Goal: Task Accomplishment & Management: Complete application form

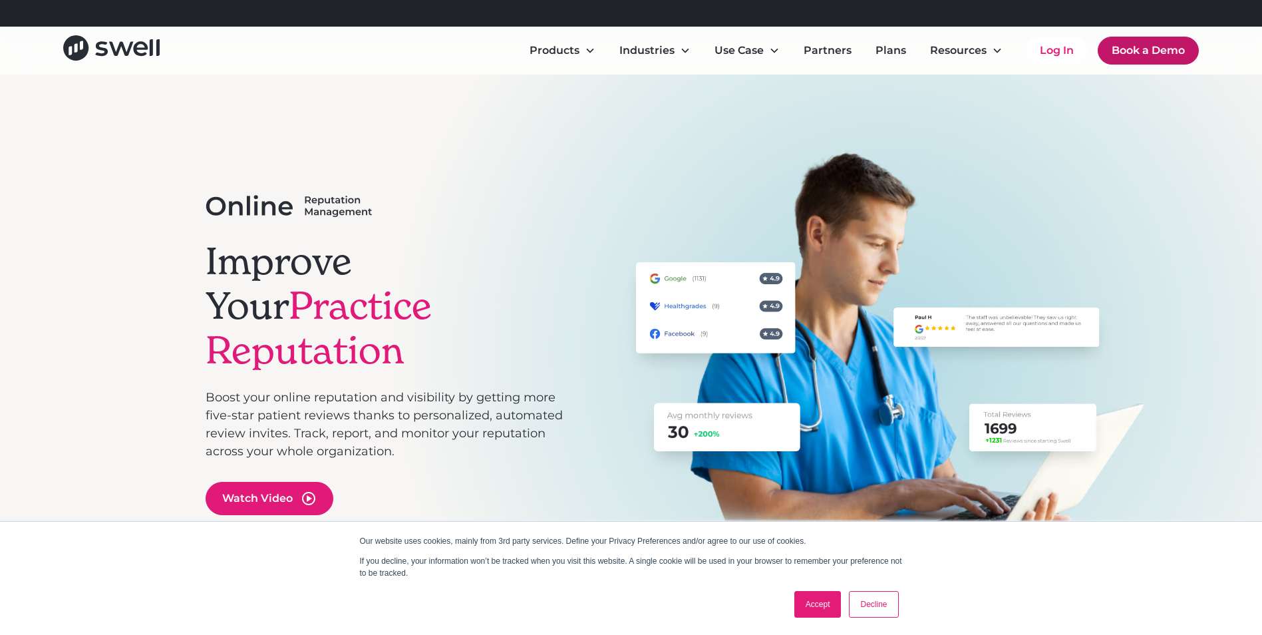
click at [1153, 56] on link "Book a Demo" at bounding box center [1148, 51] width 101 height 28
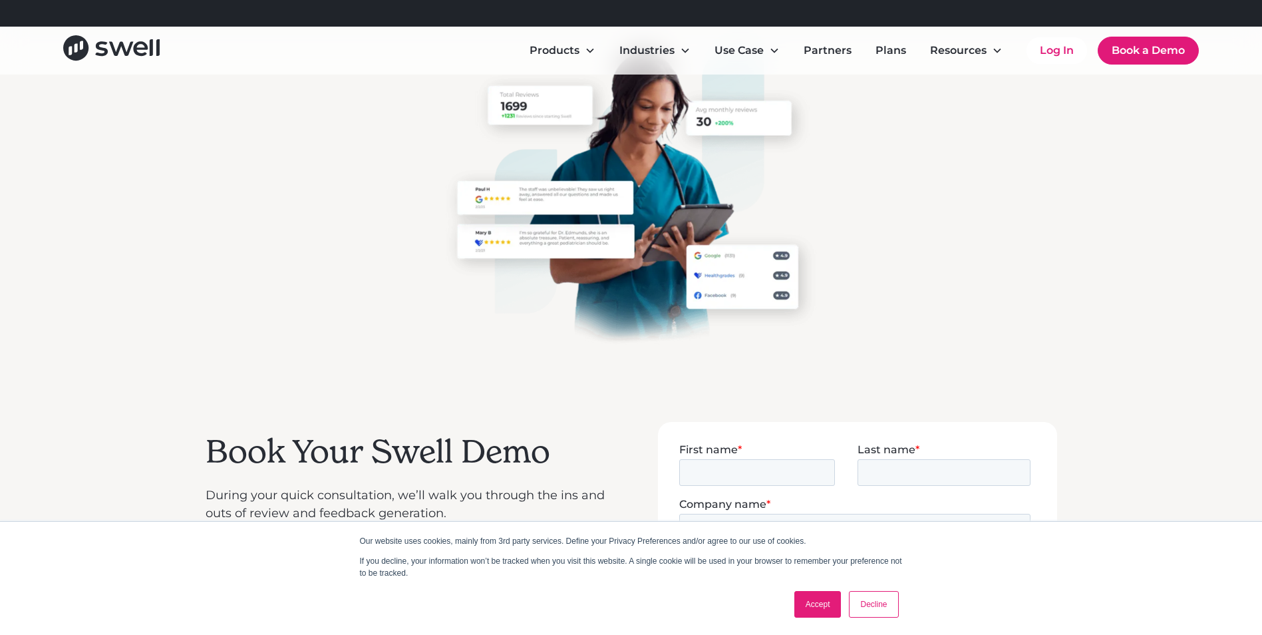
scroll to position [133, 0]
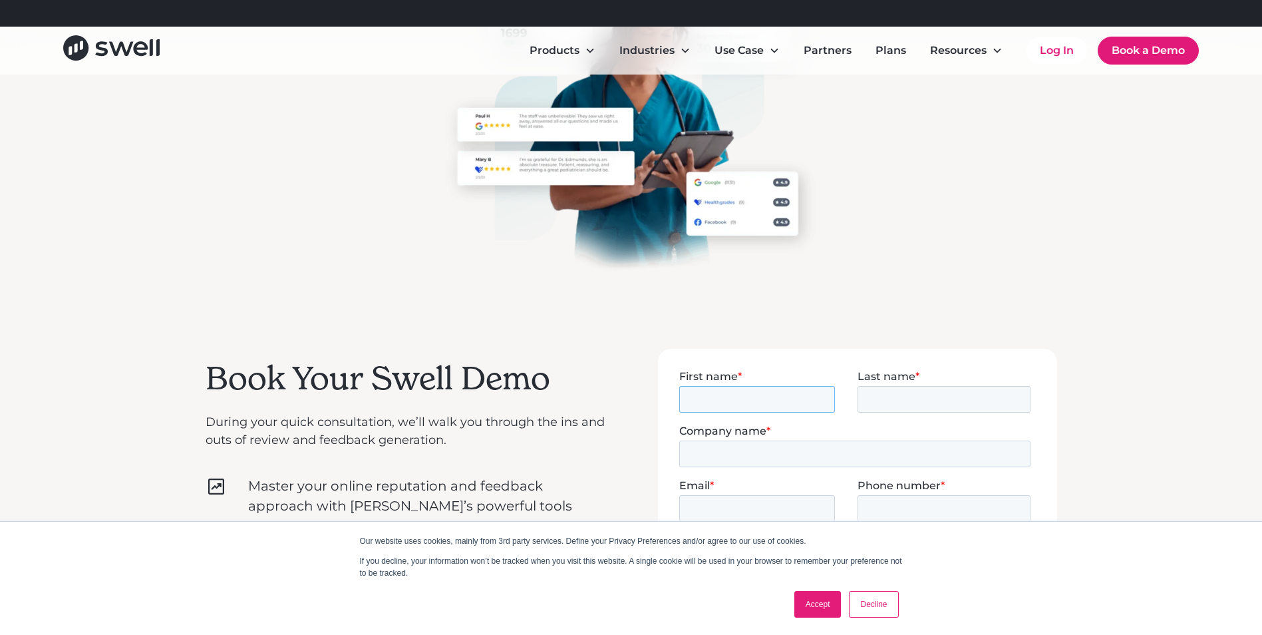
click at [732, 399] on input "First name *" at bounding box center [756, 398] width 156 height 27
type input "Jannaeya"
click at [857, 394] on input "Last name *" at bounding box center [943, 398] width 173 height 27
type input "[PERSON_NAME]"
click at [816, 443] on input "Company name *" at bounding box center [853, 453] width 351 height 27
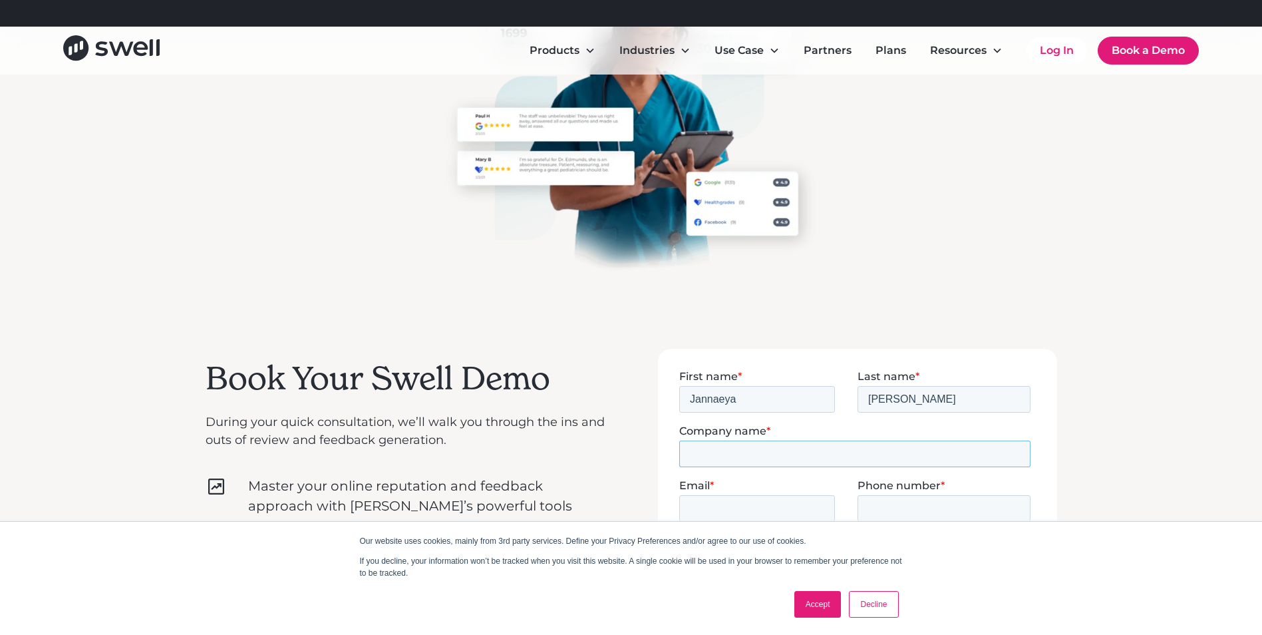
type input "Cass City Dental & Oral Wellness"
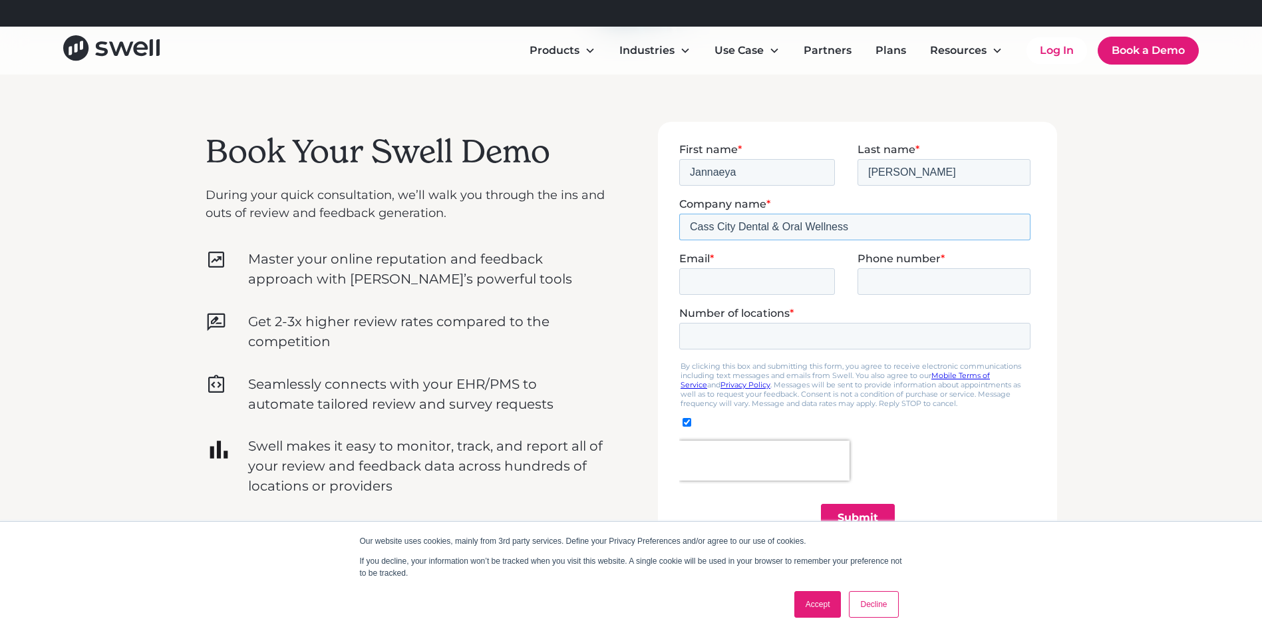
scroll to position [399, 0]
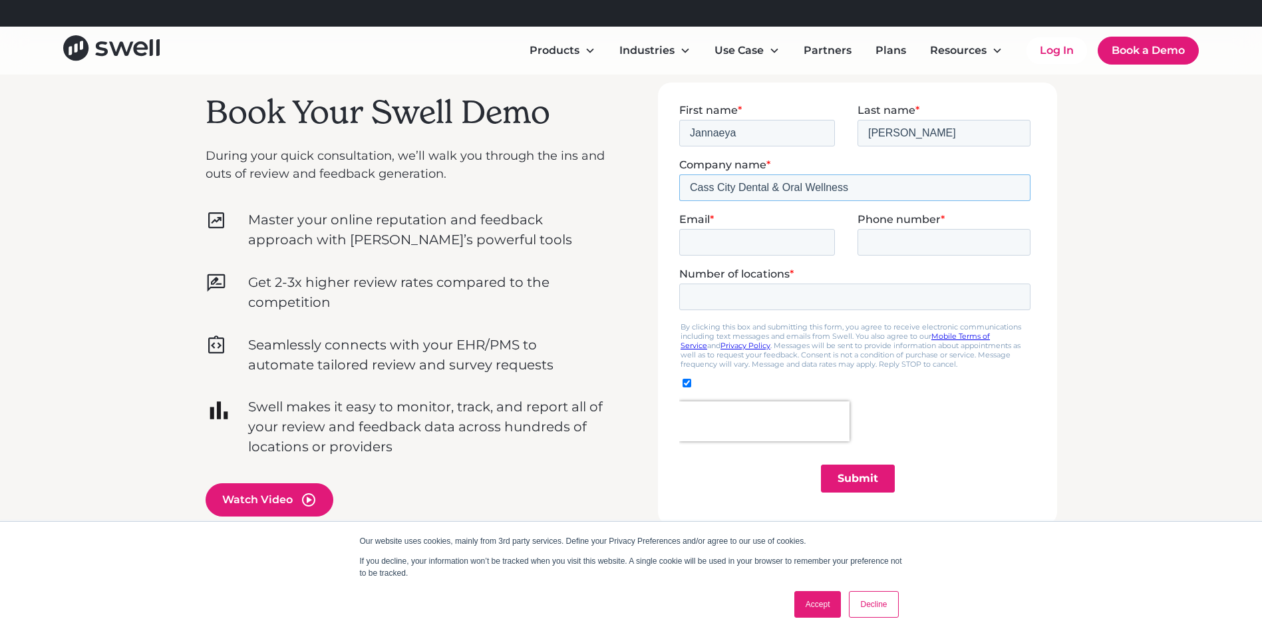
drag, startPoint x: 857, startPoint y: 190, endPoint x: 677, endPoint y: 197, distance: 179.7
click at [678, 197] on html "First name * [PERSON_NAME] Last name * [PERSON_NAME] Company name * Cass City D…" at bounding box center [856, 309] width 357 height 412
type input "[PERSON_NAME], DDS, PC"
click at [730, 259] on fieldset "Email * Phone number *" at bounding box center [856, 239] width 357 height 55
click at [732, 252] on input "Email *" at bounding box center [756, 241] width 156 height 27
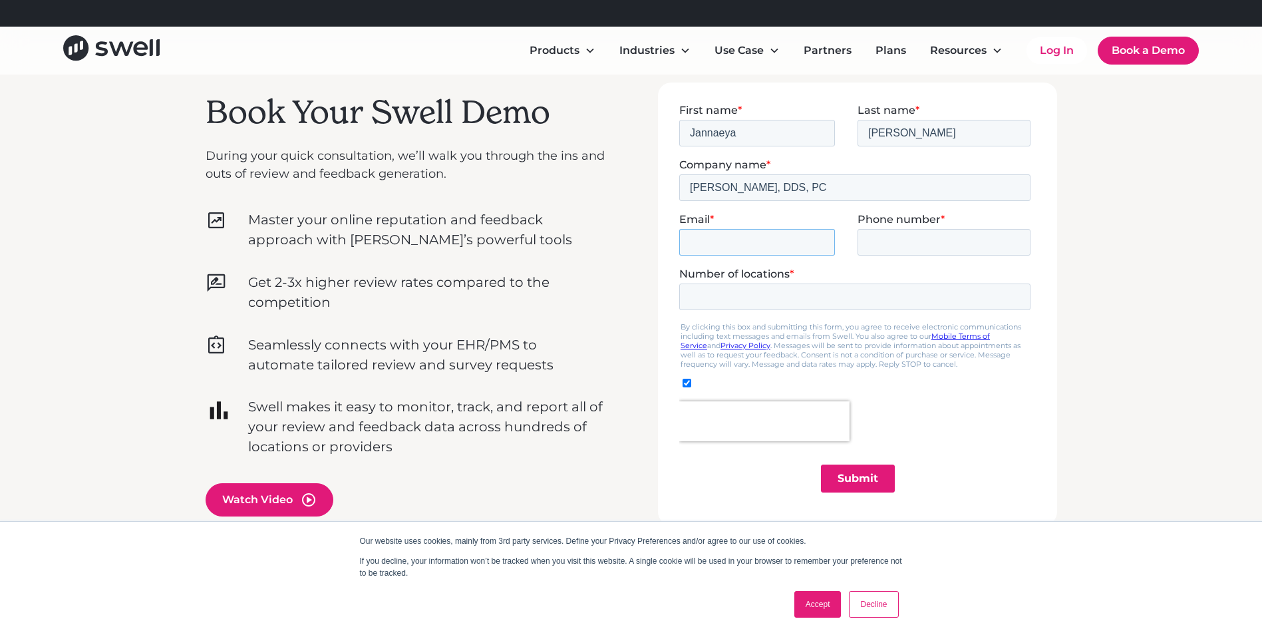
type input "[EMAIL_ADDRESS][DOMAIN_NAME]"
click at [951, 223] on label "Phone number *" at bounding box center [946, 218] width 178 height 13
click at [951, 228] on input "Phone number *" at bounding box center [943, 241] width 173 height 27
click at [941, 241] on input "Phone number *" at bounding box center [943, 241] width 173 height 27
click at [872, 236] on input "19898723870" at bounding box center [943, 241] width 173 height 27
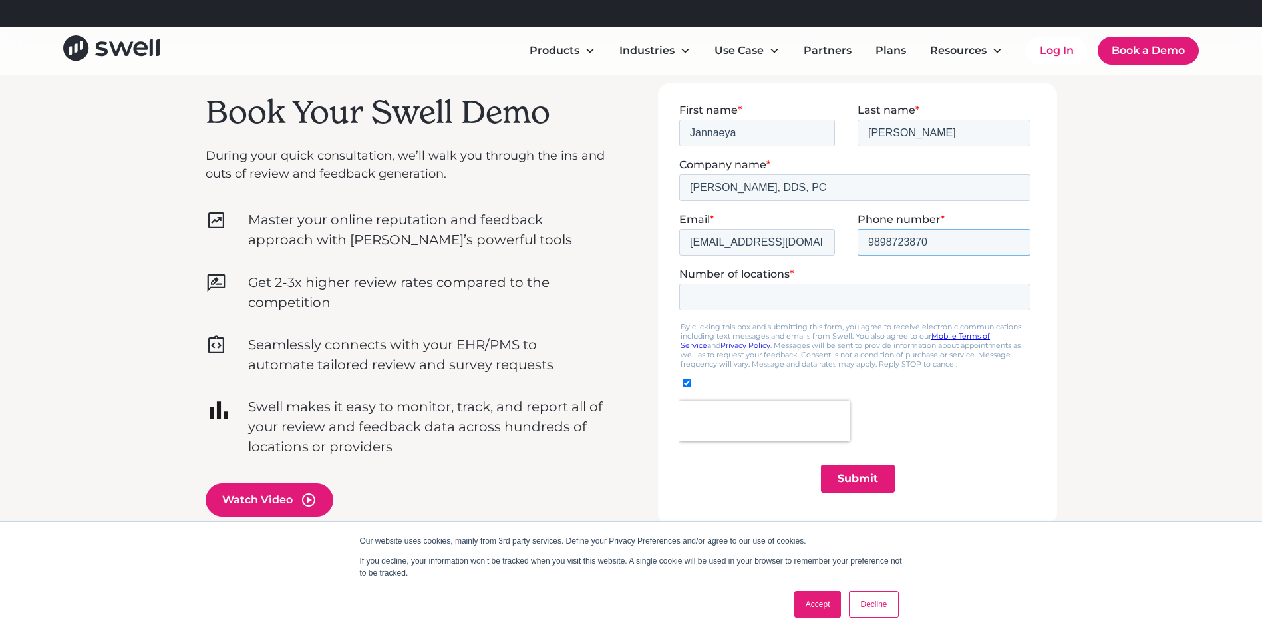
type input "9898723870"
click at [841, 290] on input "Number of locations *" at bounding box center [853, 296] width 351 height 27
click at [1014, 299] on input "1" at bounding box center [853, 296] width 351 height 27
type input "2"
click at [1014, 292] on input "2" at bounding box center [853, 296] width 351 height 27
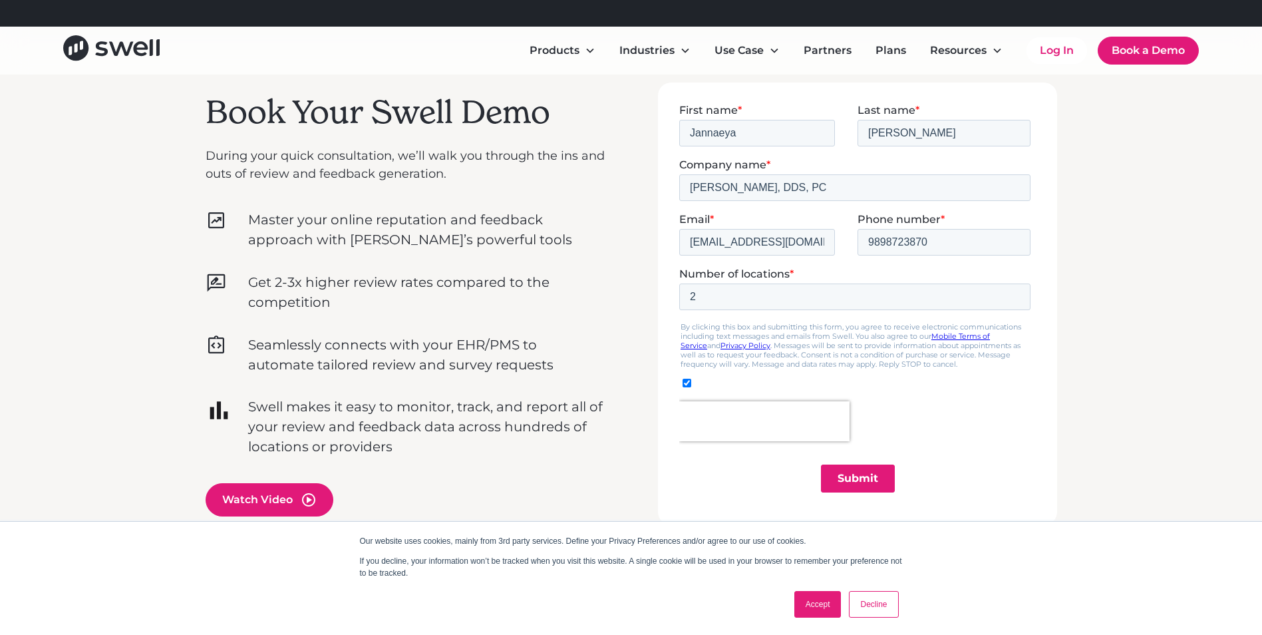
click at [1013, 211] on fieldset "Company name * [PERSON_NAME], DDS, PC" at bounding box center [856, 185] width 357 height 55
click at [838, 475] on input "Submit" at bounding box center [857, 478] width 74 height 28
